Goal: Information Seeking & Learning: Learn about a topic

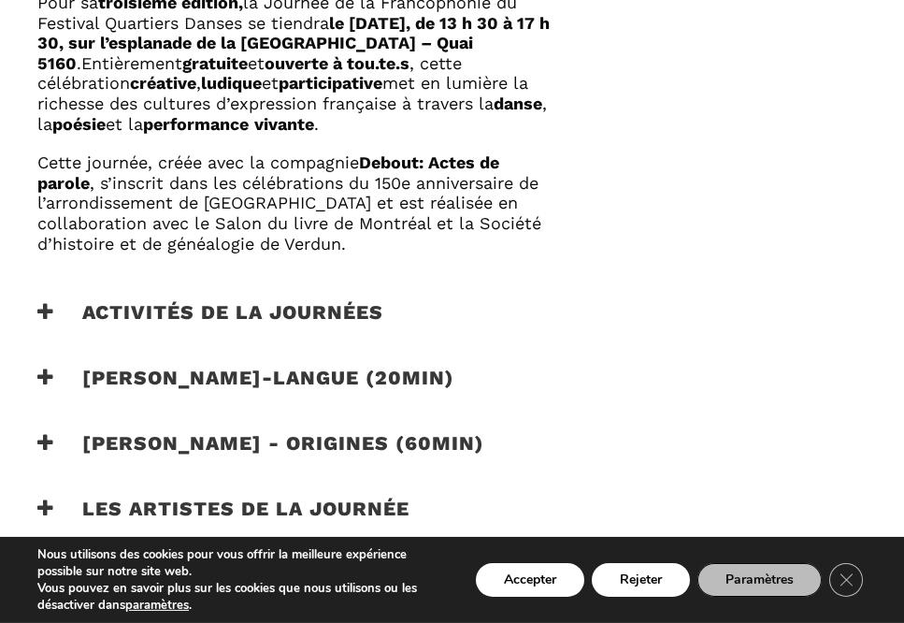
scroll to position [1155, 0]
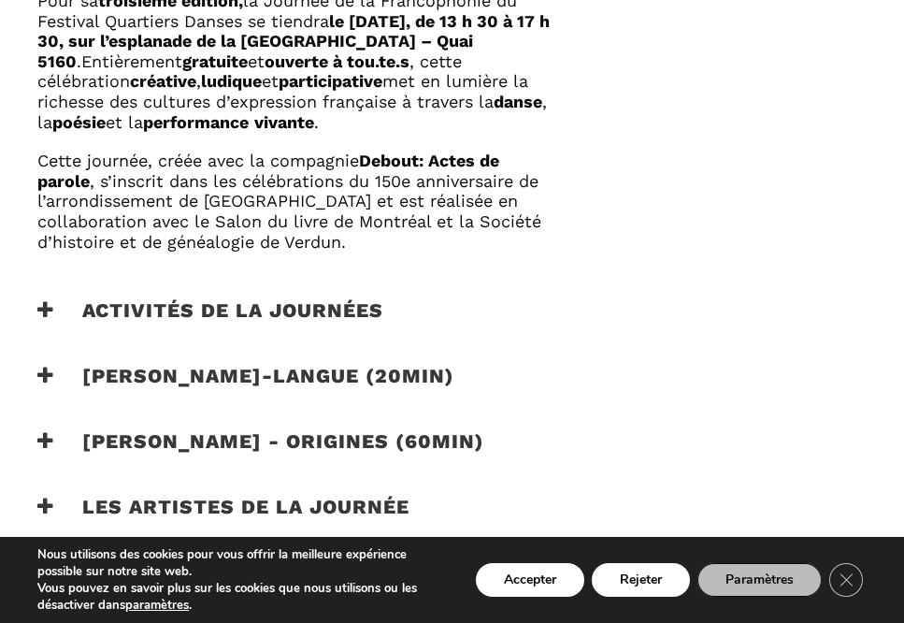
click at [58, 365] on h3 "Catherine Lalonde - Vire-langue (20min)" at bounding box center [245, 387] width 417 height 47
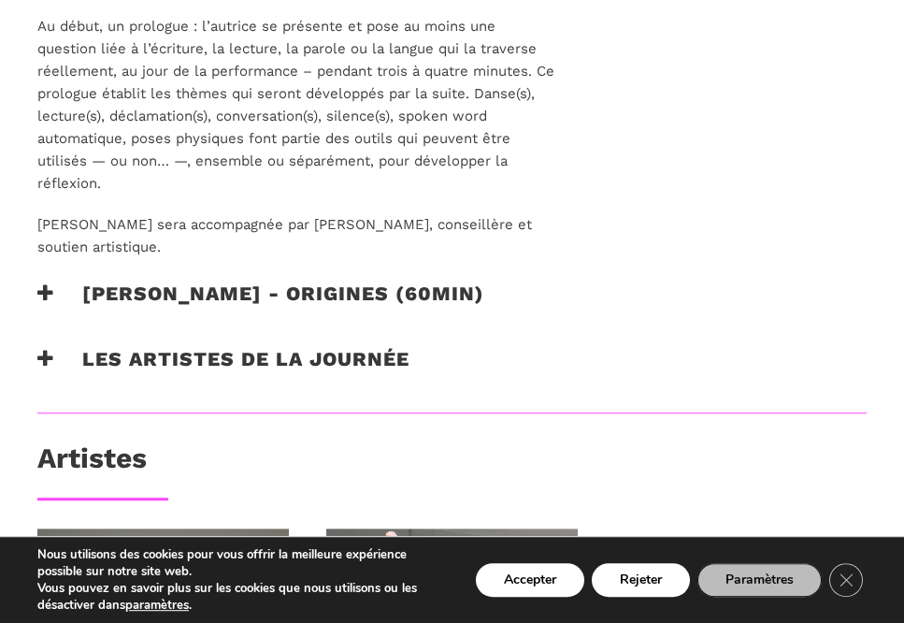
scroll to position [1635, 0]
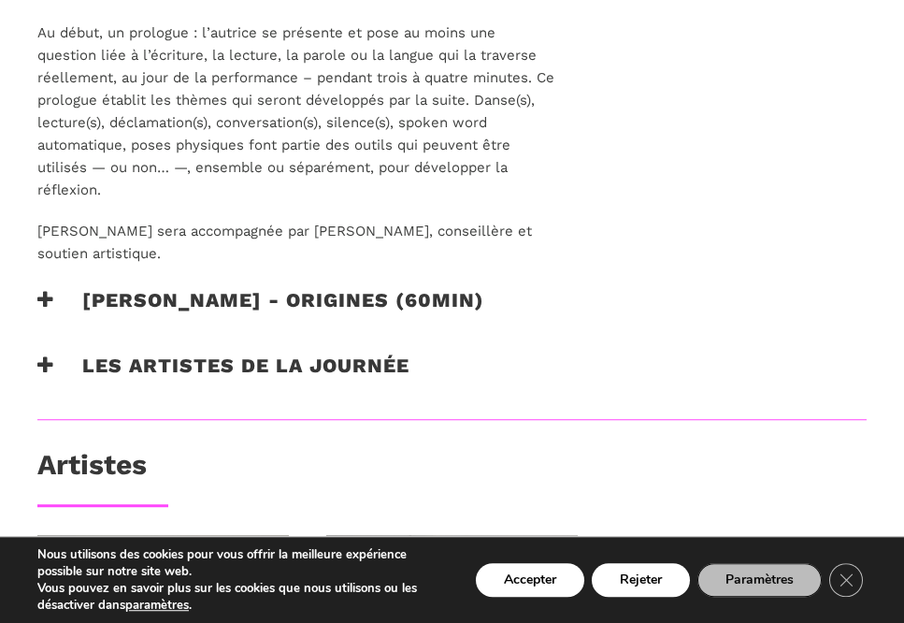
click at [59, 292] on h3 "Taafé Fanga - origines (60min)" at bounding box center [260, 311] width 447 height 47
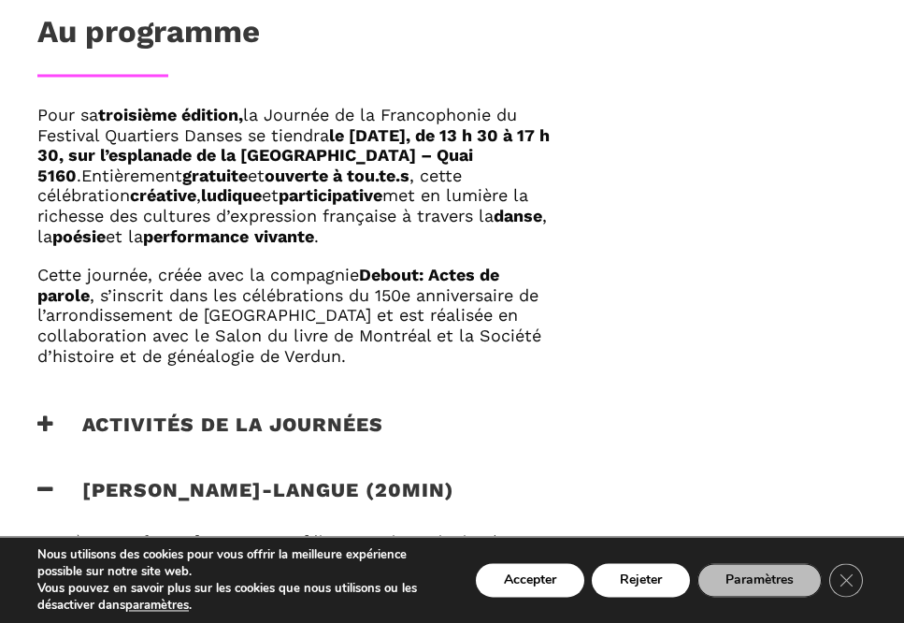
scroll to position [1040, 0]
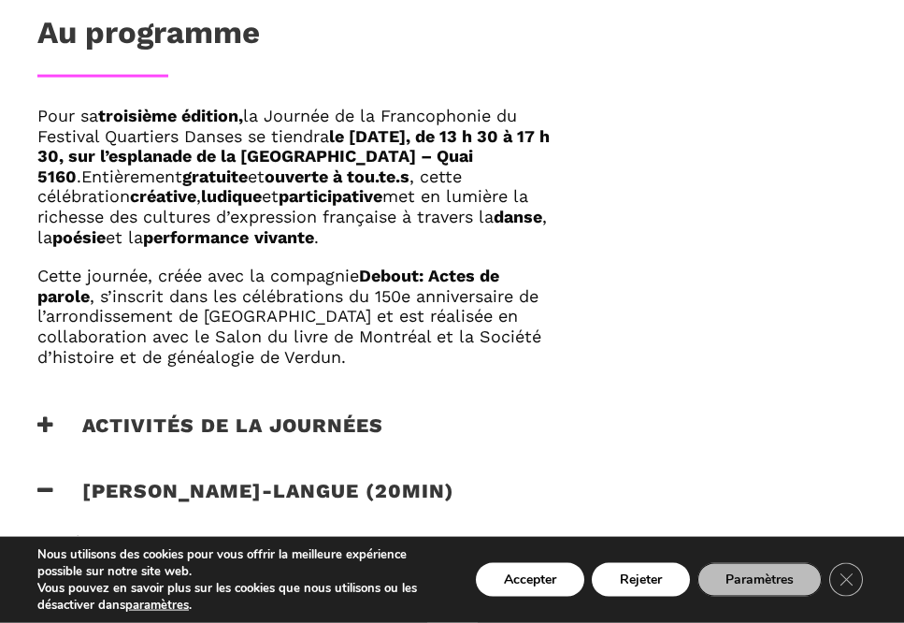
click at [52, 415] on icon at bounding box center [45, 425] width 17 height 20
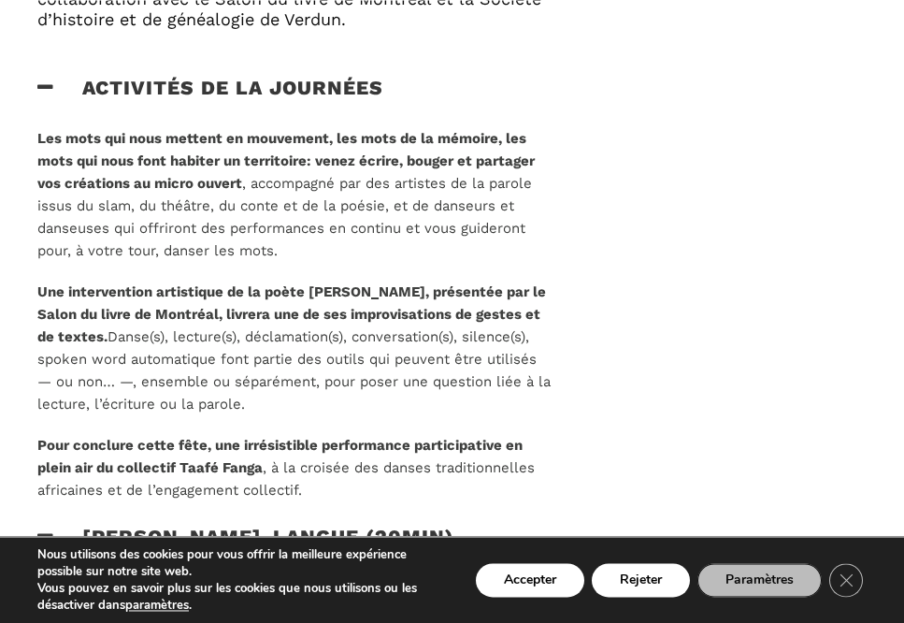
scroll to position [1375, 0]
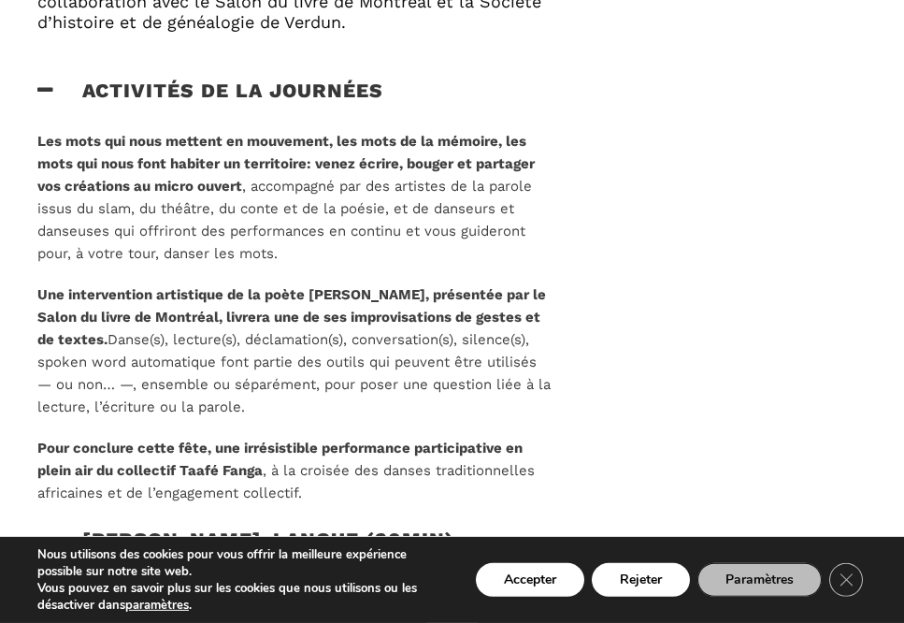
click at [819, 597] on button "Paramètres" at bounding box center [760, 580] width 124 height 34
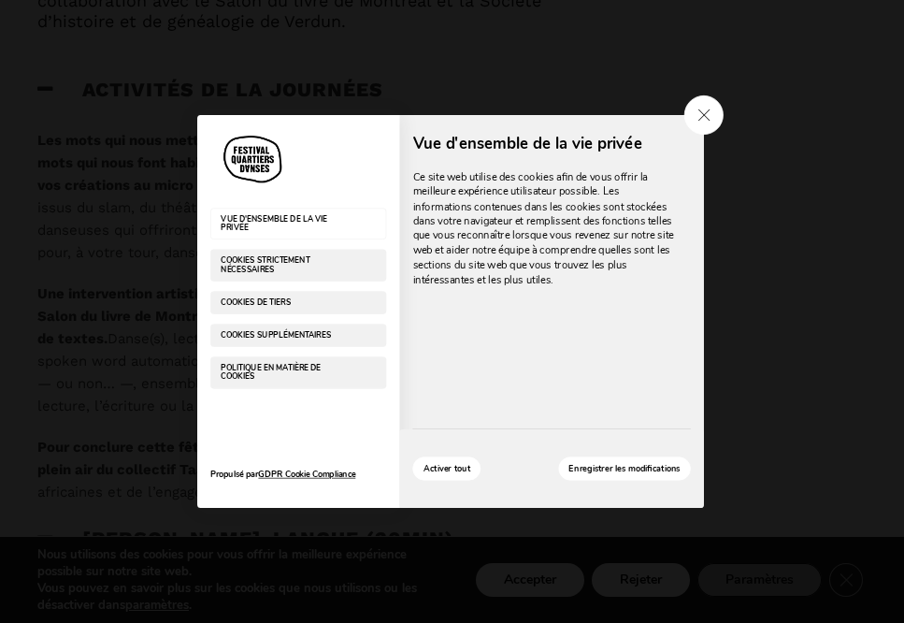
click at [708, 135] on span "Close GDPR Cookie Settings" at bounding box center [703, 114] width 39 height 39
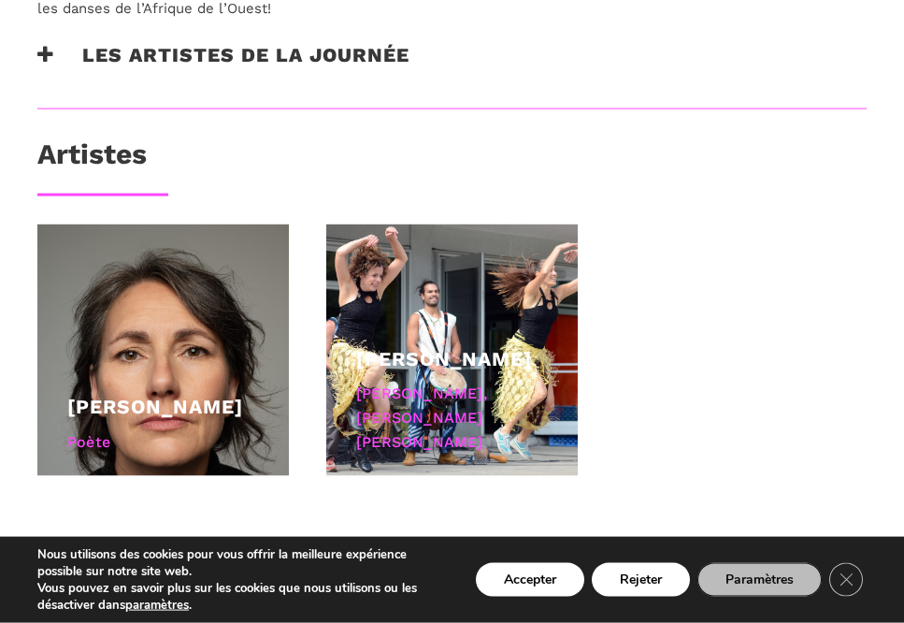
scroll to position [2537, 0]
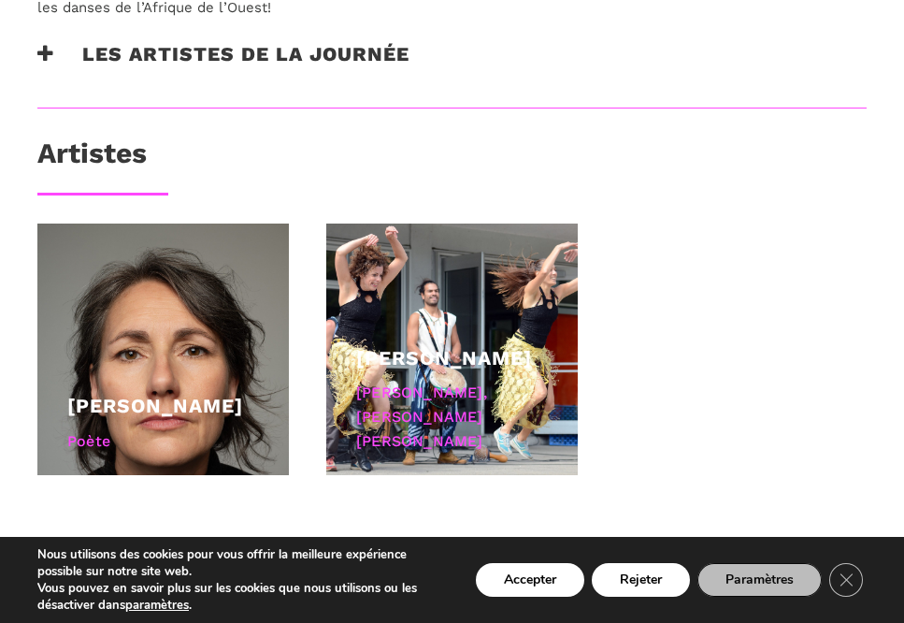
click at [436, 343] on div at bounding box center [452, 350] width 252 height 252
click at [451, 369] on link "Taafé Fanga" at bounding box center [444, 357] width 176 height 23
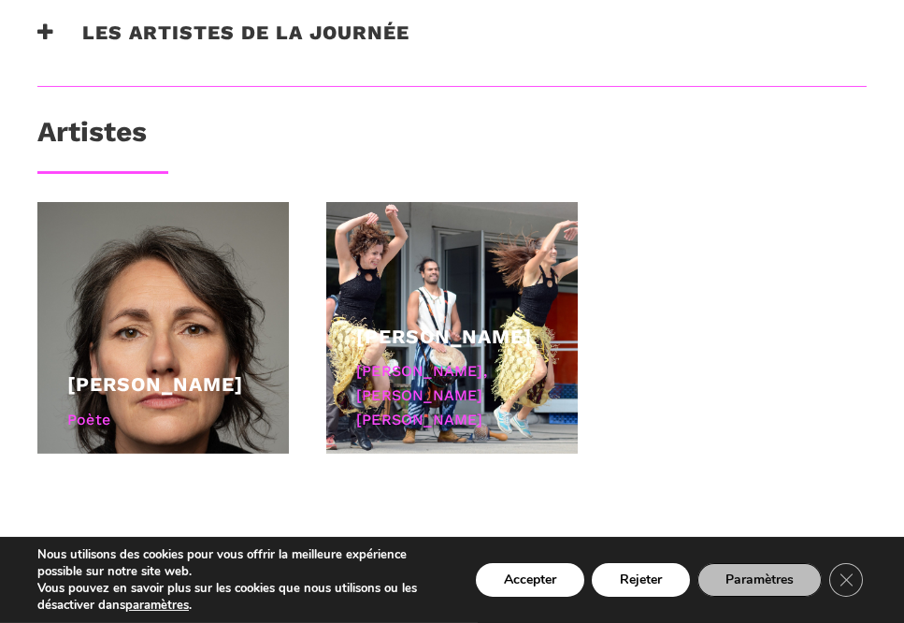
click at [158, 377] on link "[PERSON_NAME]" at bounding box center [155, 383] width 176 height 23
